Goal: Use online tool/utility: Utilize a website feature to perform a specific function

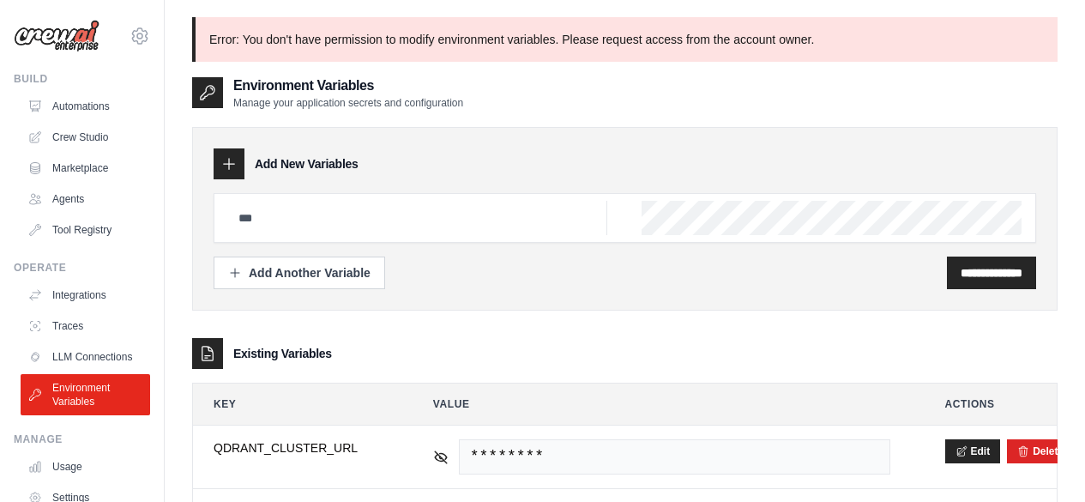
scroll to position [357, 0]
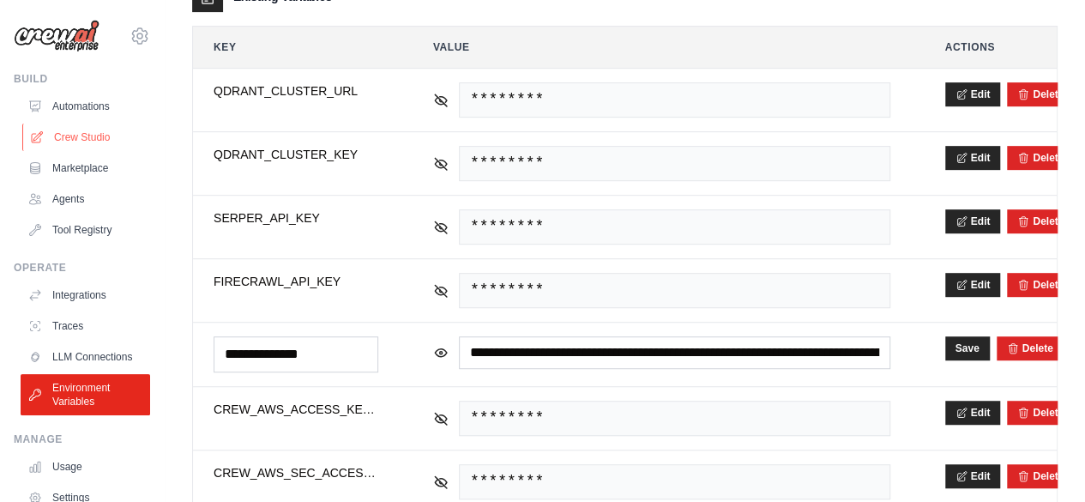
click at [77, 141] on link "Crew Studio" at bounding box center [86, 136] width 129 height 27
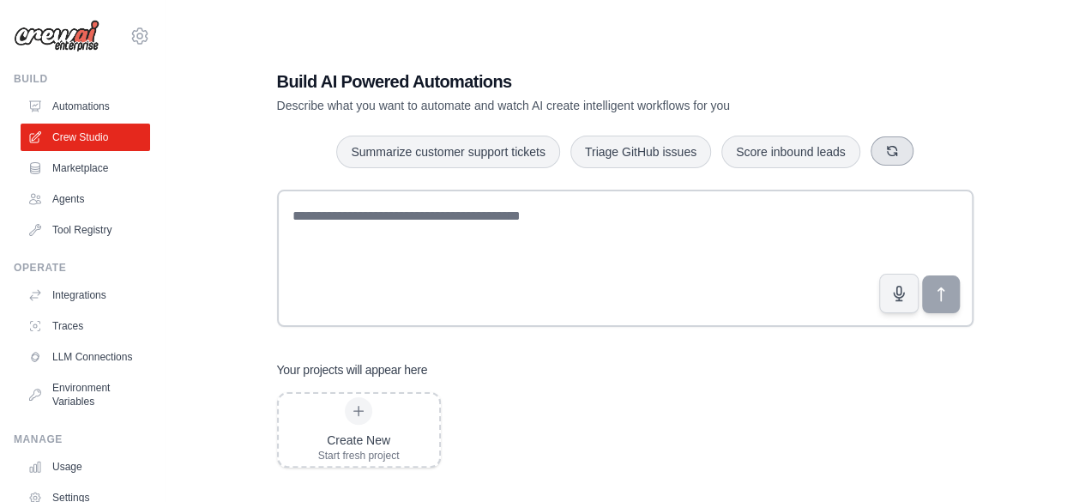
click at [885, 141] on button "button" at bounding box center [891, 150] width 43 height 29
click at [914, 144] on icon "button" at bounding box center [916, 151] width 14 height 14
click at [914, 144] on button "button" at bounding box center [902, 150] width 43 height 29
click at [887, 147] on icon "button" at bounding box center [886, 150] width 9 height 9
click at [887, 147] on icon "button" at bounding box center [885, 150] width 9 height 9
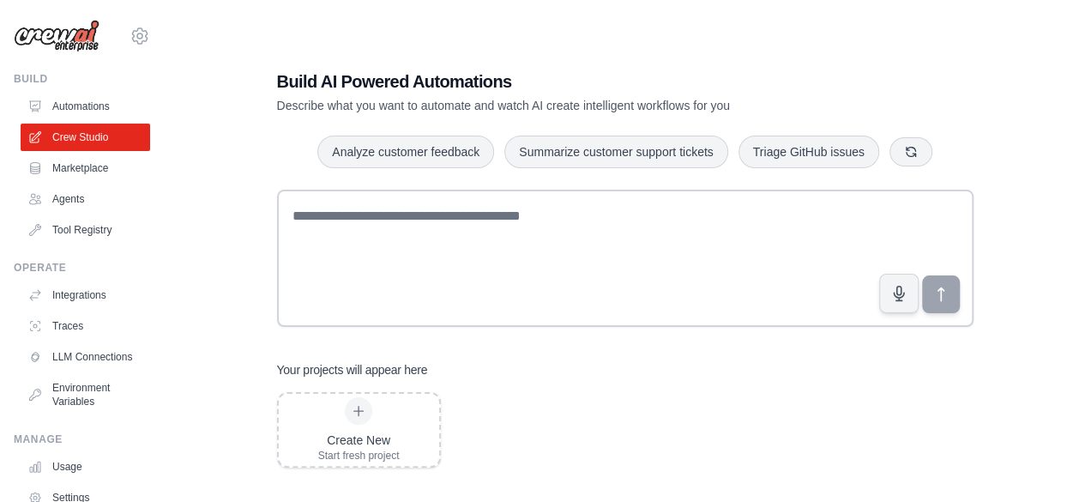
click at [1024, 148] on div "Build AI Powered Automations Describe what you want to automate and watch AI cr…" at bounding box center [624, 268] width 865 height 502
click at [919, 144] on button "button" at bounding box center [910, 150] width 43 height 29
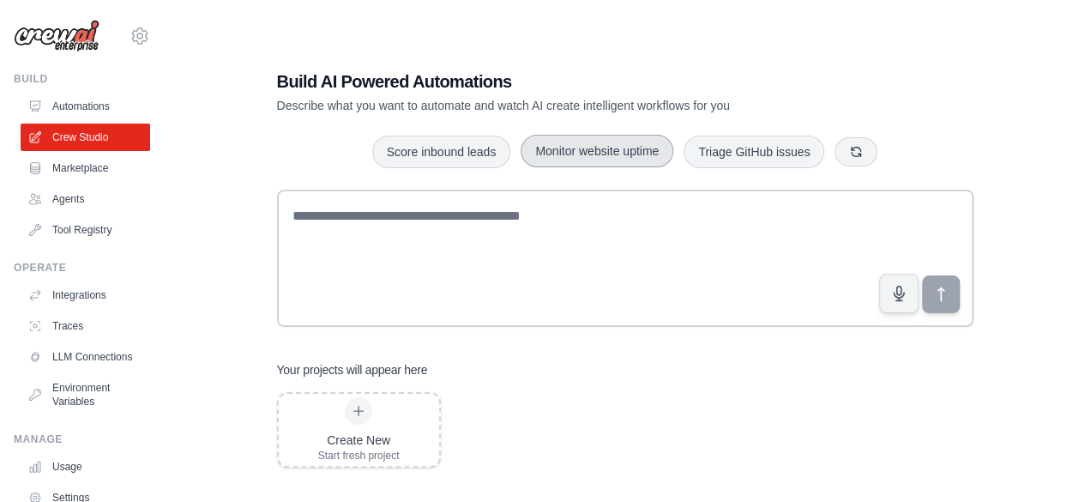
click at [600, 140] on button "Monitor website uptime" at bounding box center [596, 151] width 153 height 33
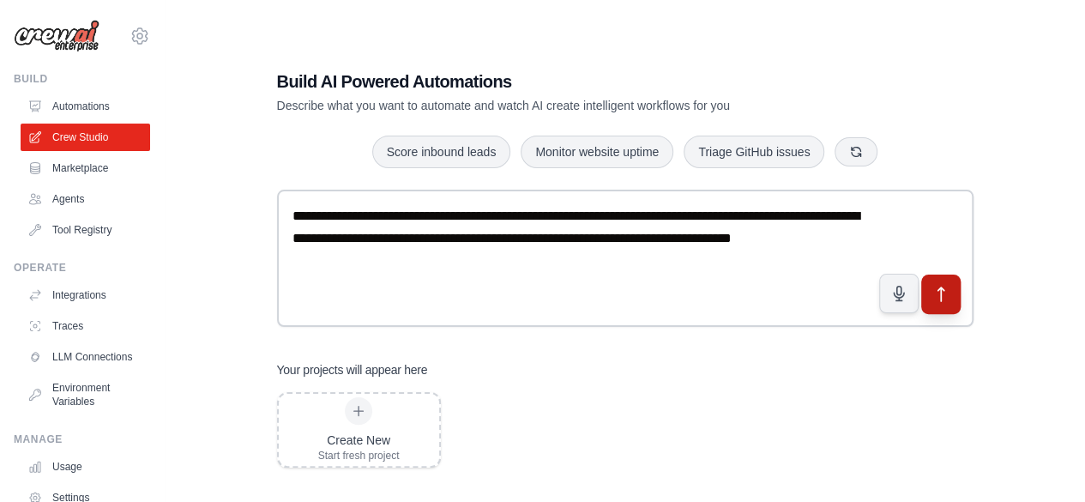
click at [940, 287] on icon "submit" at bounding box center [940, 294] width 6 height 14
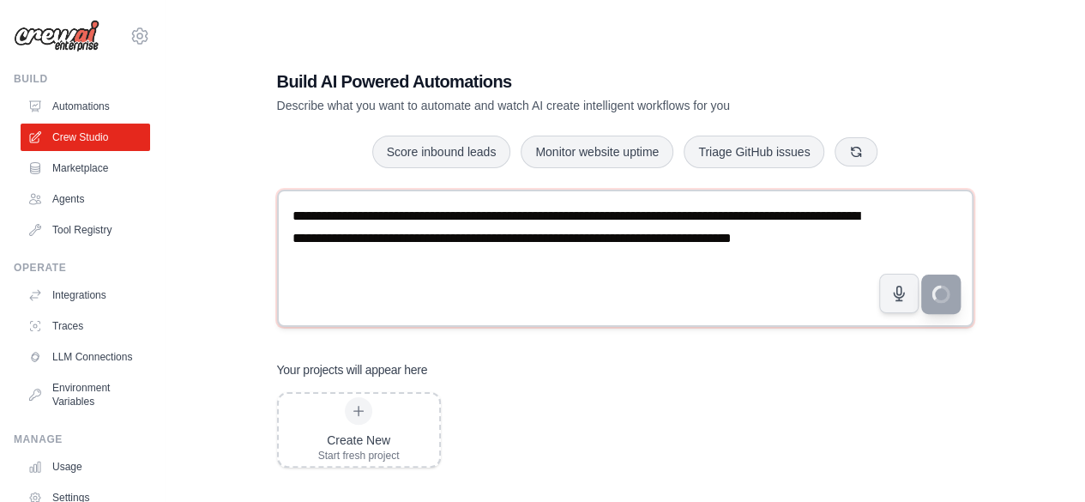
click at [436, 260] on textarea "**********" at bounding box center [625, 258] width 696 height 137
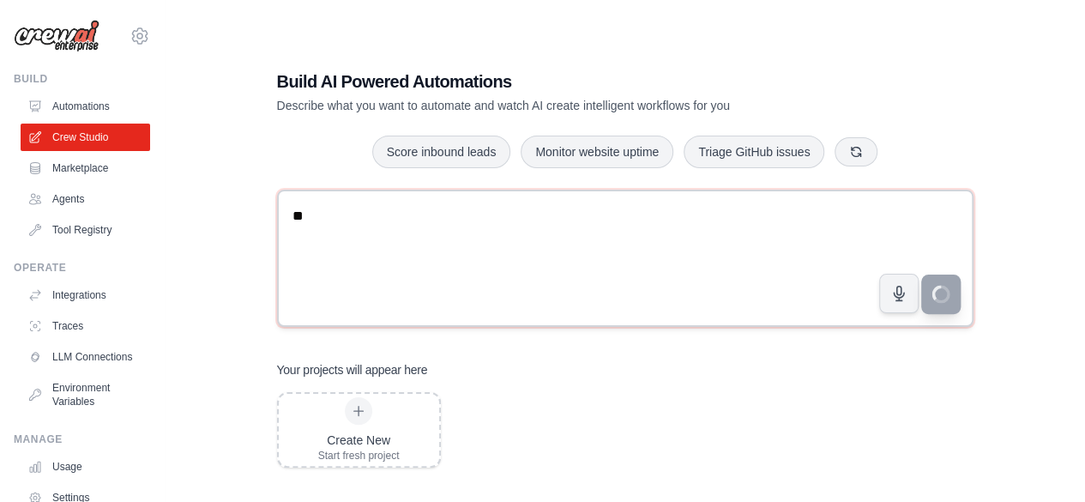
type textarea "*"
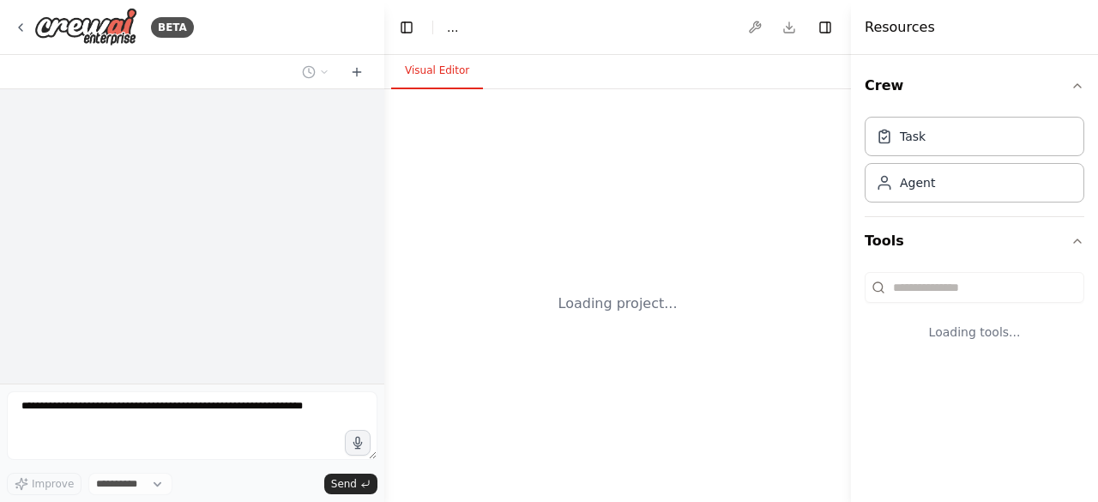
select select "****"
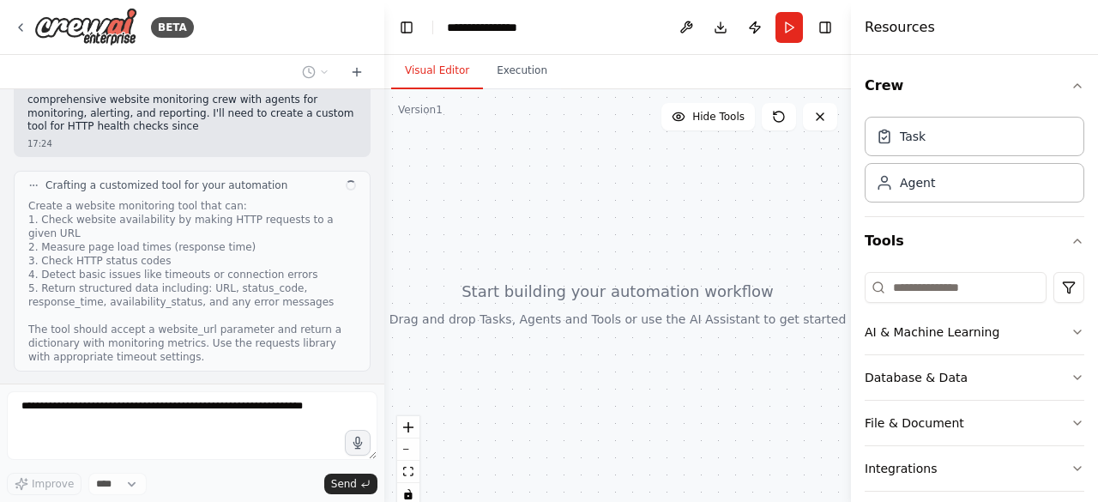
scroll to position [497, 0]
click at [497, 69] on button "Execution" at bounding box center [522, 71] width 78 height 36
click at [433, 80] on button "Visual Editor" at bounding box center [437, 71] width 92 height 36
click at [156, 198] on div "Create a website monitoring tool that can: 1. Check website availability by mak…" at bounding box center [192, 280] width 328 height 165
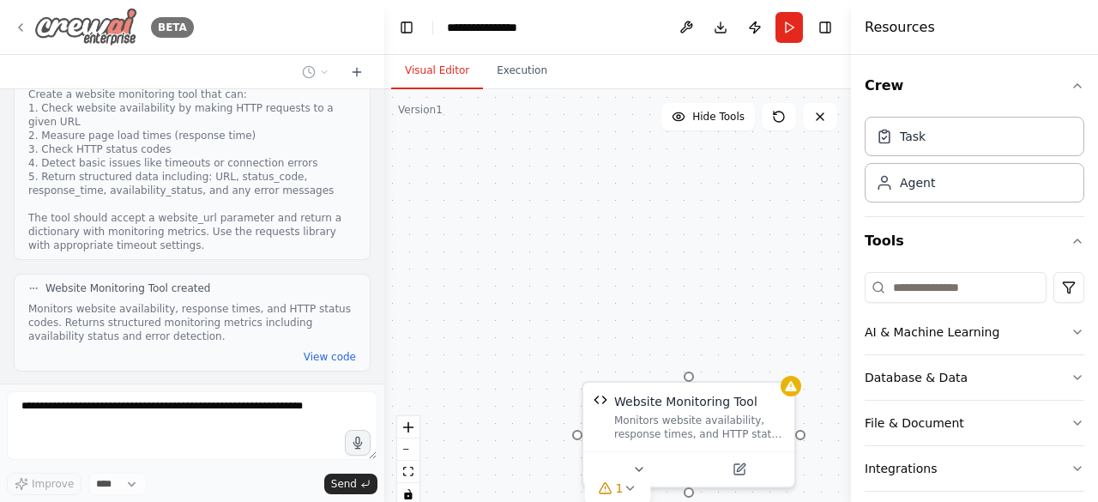
click at [21, 27] on icon at bounding box center [21, 28] width 14 height 14
